Goal: Task Accomplishment & Management: Manage account settings

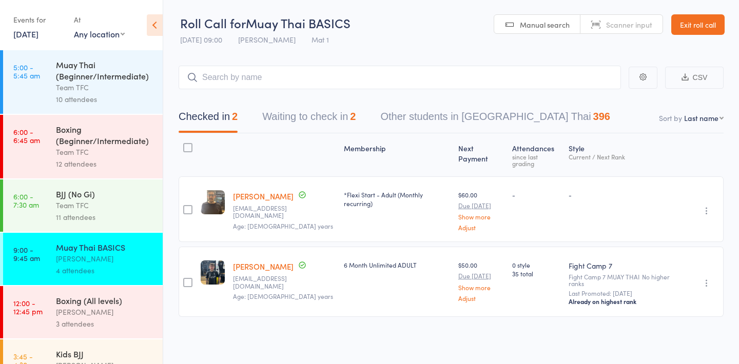
click at [352, 115] on button "Waiting to check in 2" at bounding box center [308, 119] width 93 height 27
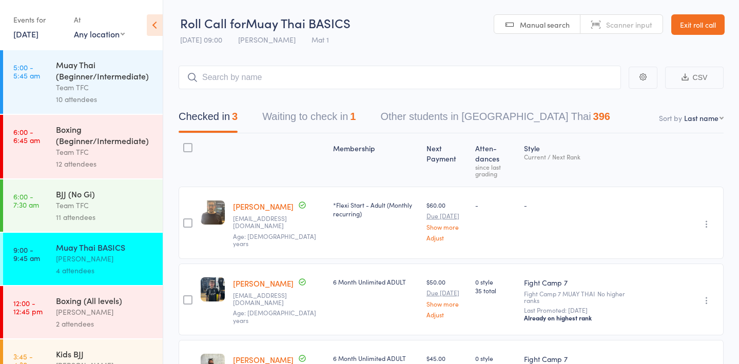
click at [347, 120] on button "Waiting to check in 1" at bounding box center [308, 119] width 93 height 27
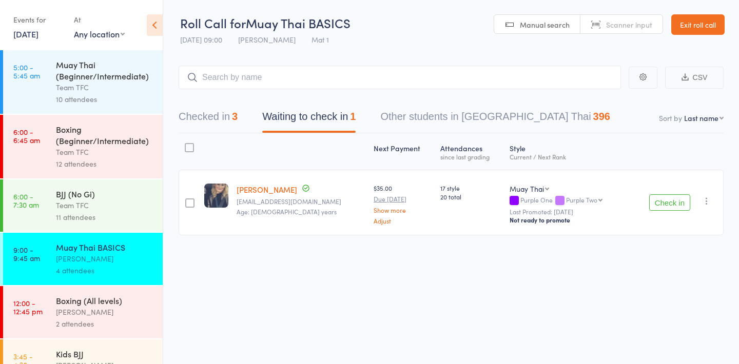
click at [704, 200] on icon "button" at bounding box center [706, 201] width 10 height 10
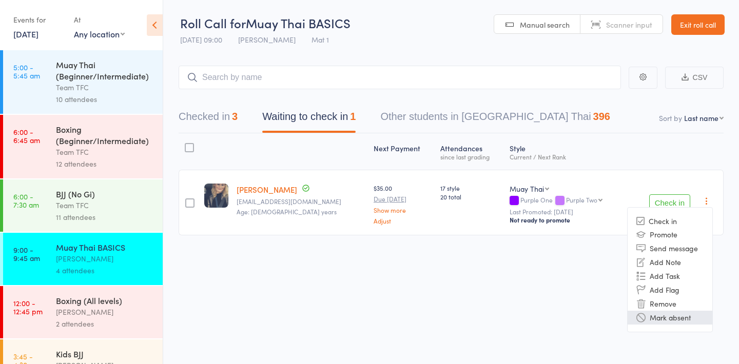
click at [665, 320] on li "Mark absent" at bounding box center [669, 318] width 85 height 14
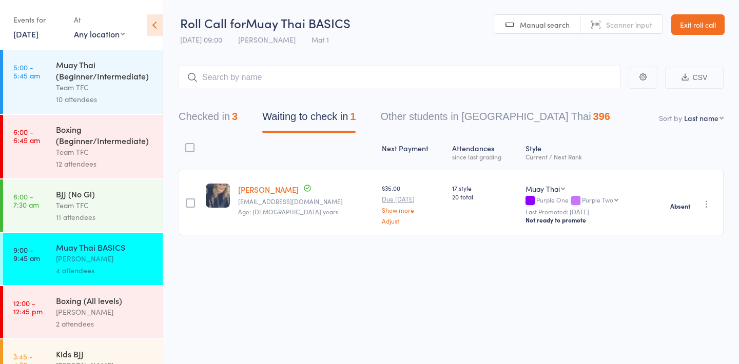
click at [232, 122] on button "Checked in 3" at bounding box center [208, 119] width 59 height 27
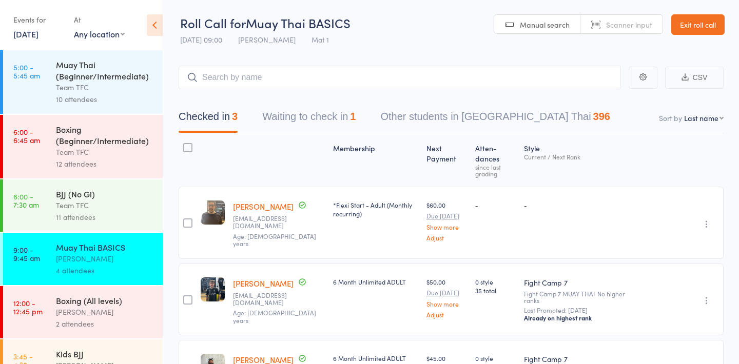
click at [693, 31] on link "Exit roll call" at bounding box center [697, 24] width 53 height 21
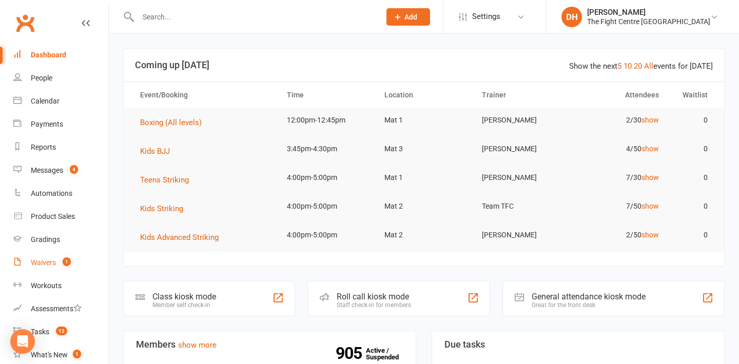
click at [49, 269] on link "Waivers 1" at bounding box center [60, 262] width 95 height 23
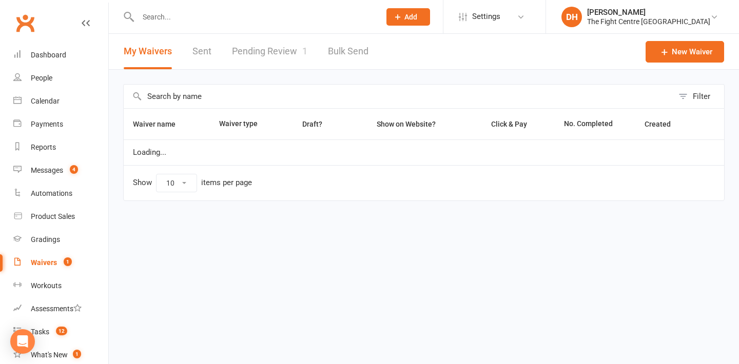
click at [282, 46] on link "Pending Review 1" at bounding box center [269, 51] width 75 height 35
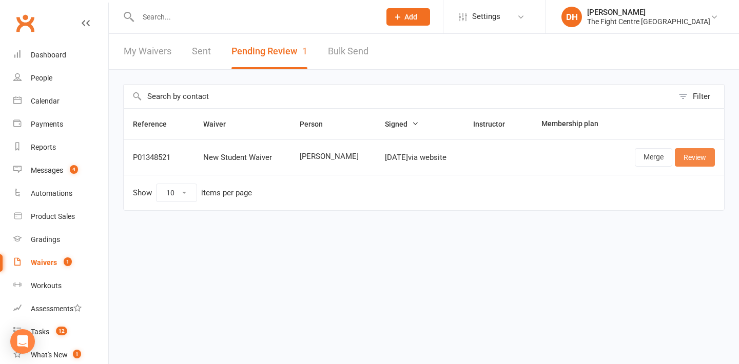
click at [689, 154] on link "Review" at bounding box center [695, 157] width 40 height 18
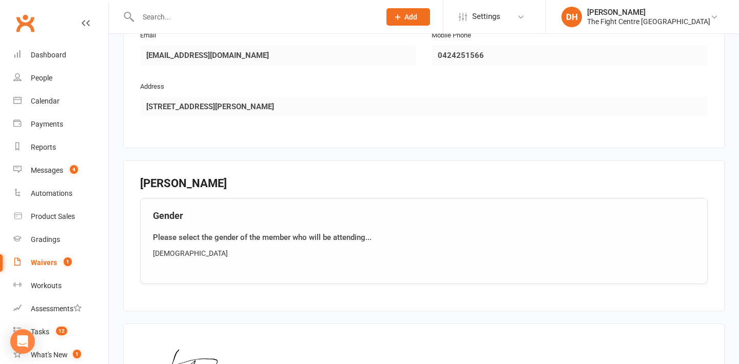
scroll to position [682, 0]
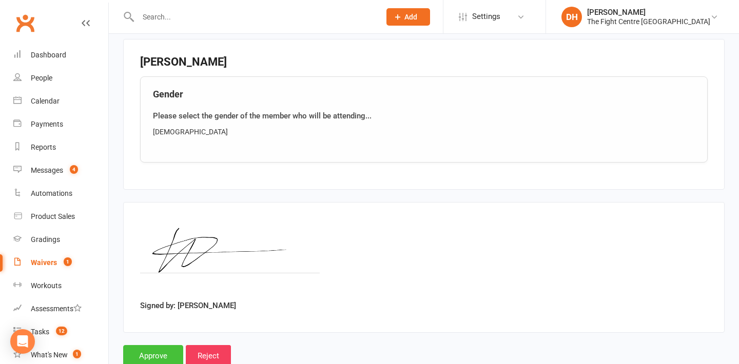
click at [172, 348] on input "Approve" at bounding box center [153, 356] width 60 height 22
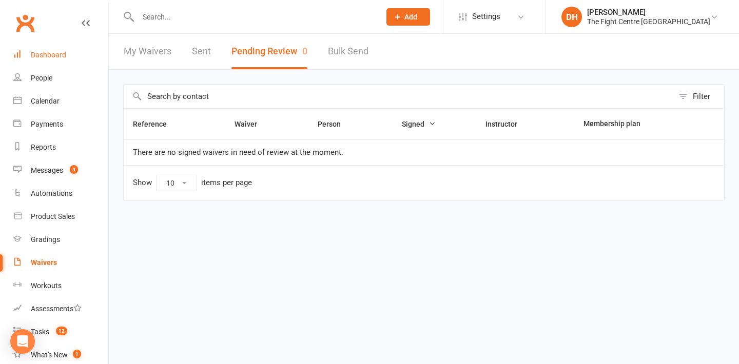
click at [38, 54] on div "Dashboard" at bounding box center [48, 55] width 35 height 8
